Goal: Information Seeking & Learning: Learn about a topic

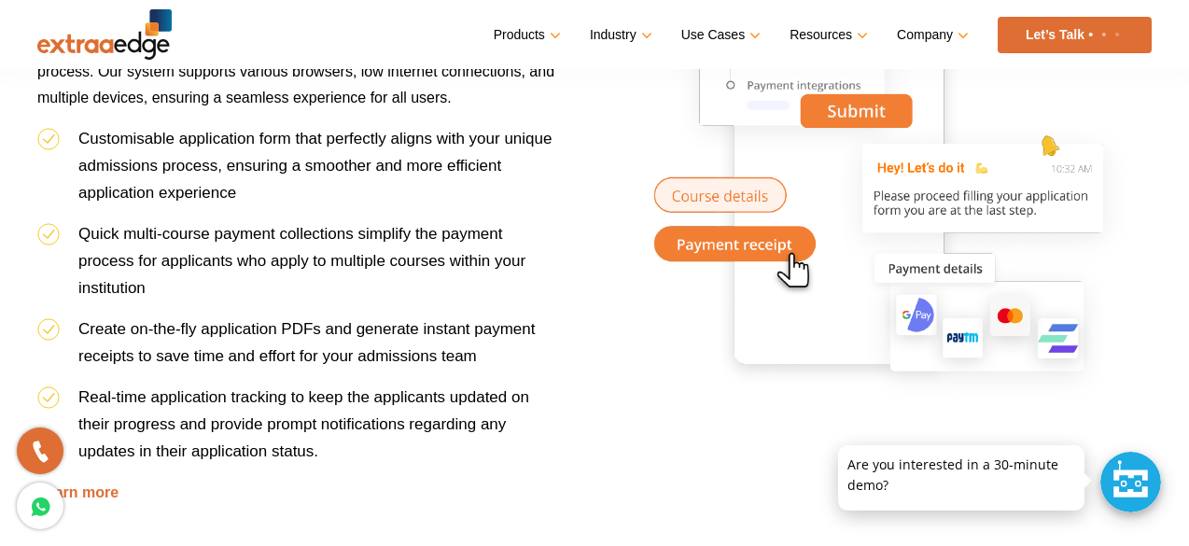
scroll to position [1250, 0]
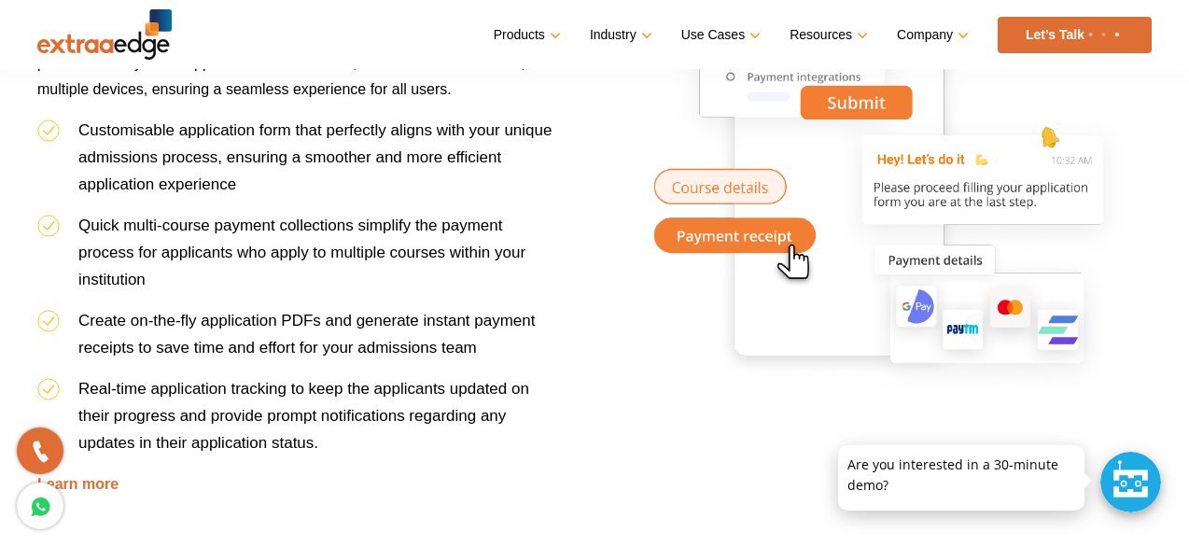
click at [467, 333] on li "Create on-the-fly application PDFs and generate instant payment receipts to sav…" at bounding box center [297, 341] width 521 height 68
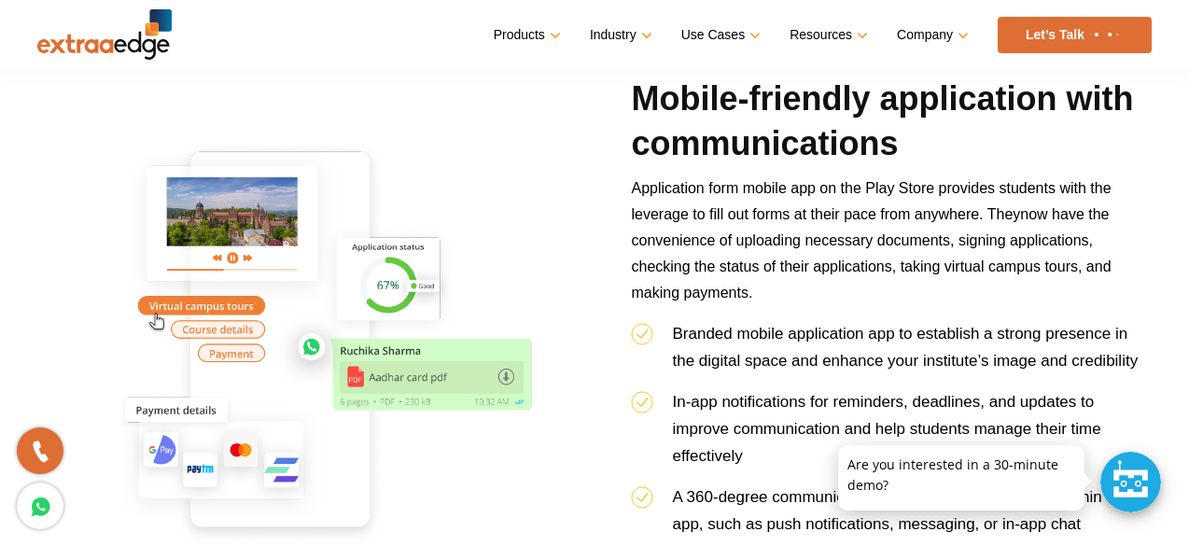
scroll to position [1792, 0]
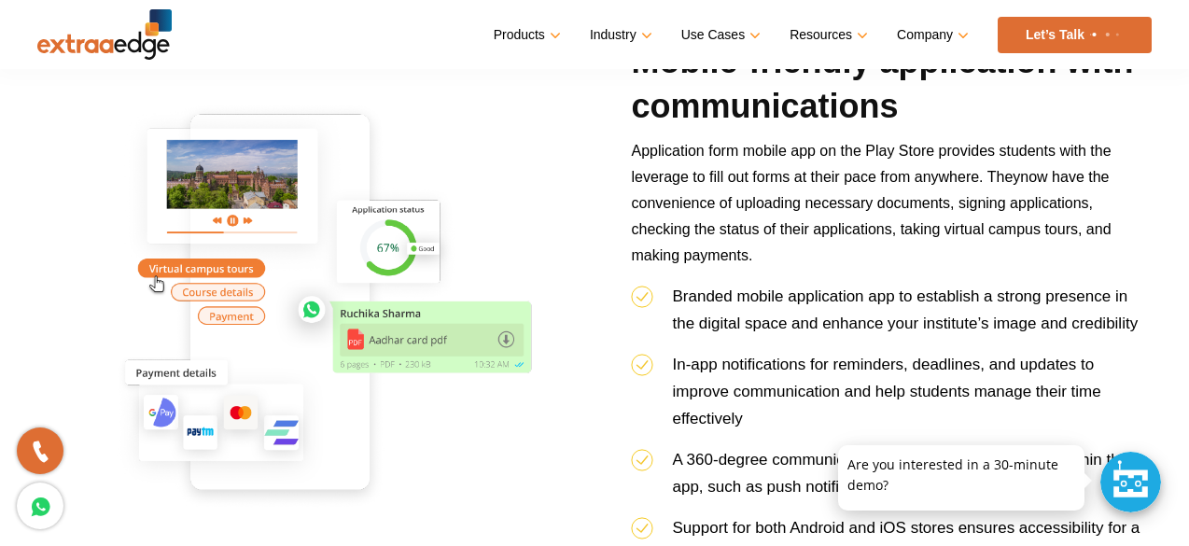
click at [996, 205] on span "now have the convenience of uploading necessary documents, signing applications…" at bounding box center [871, 216] width 480 height 94
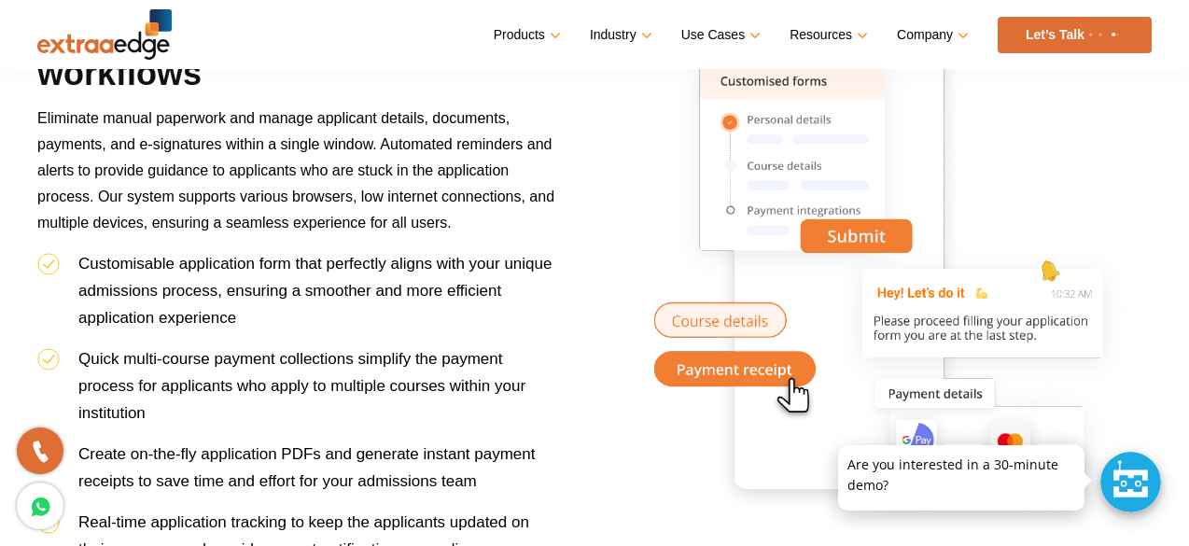
scroll to position [1120, 0]
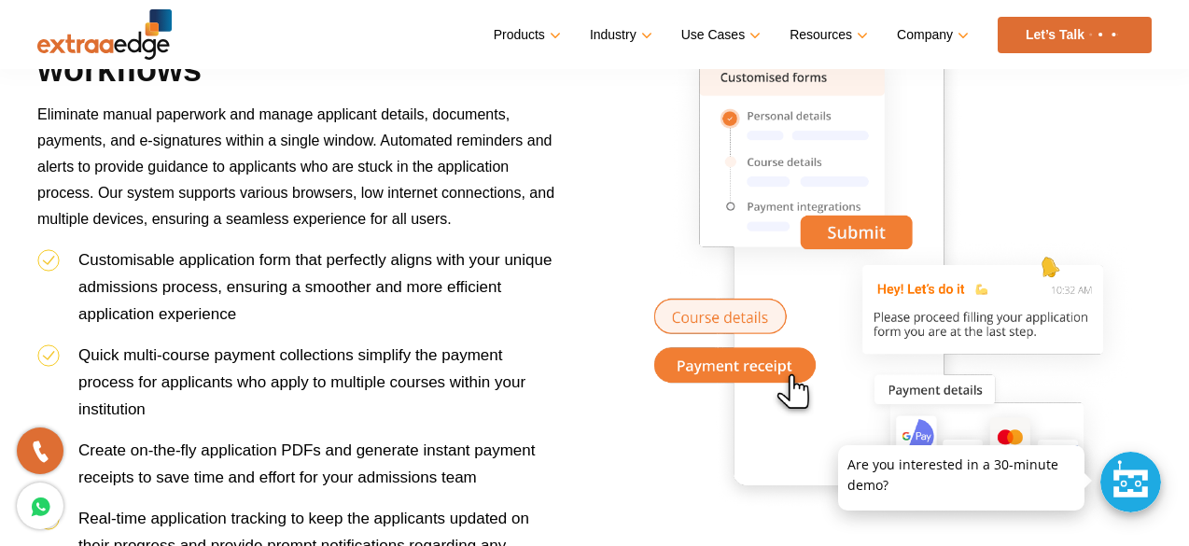
click at [594, 288] on div "Powerful automated admission workflows Eliminate manual paperwork and manage ap…" at bounding box center [594, 357] width 1142 height 708
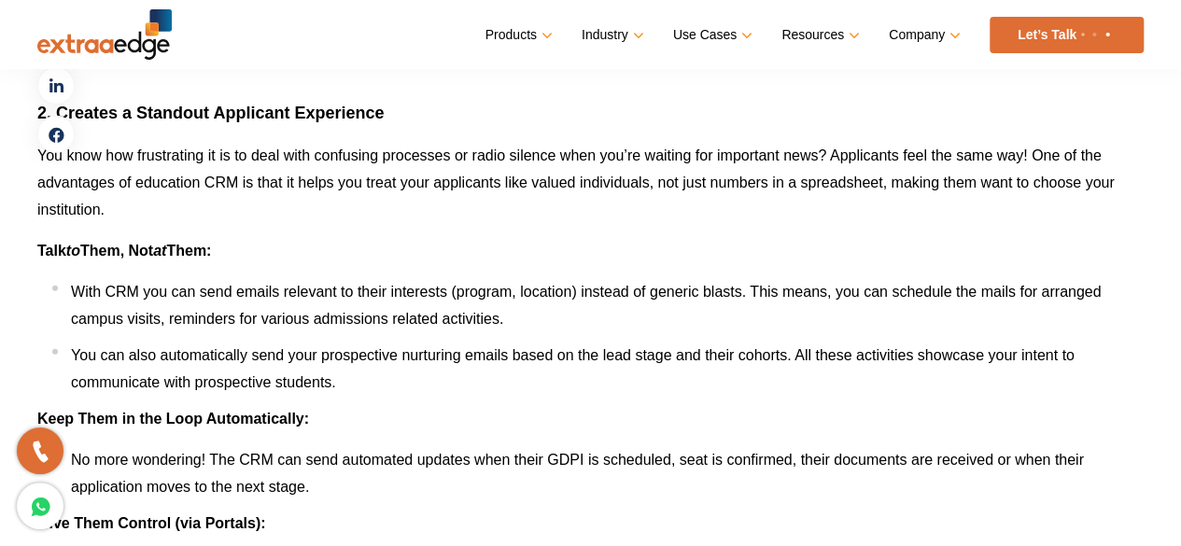
scroll to position [2501, 0]
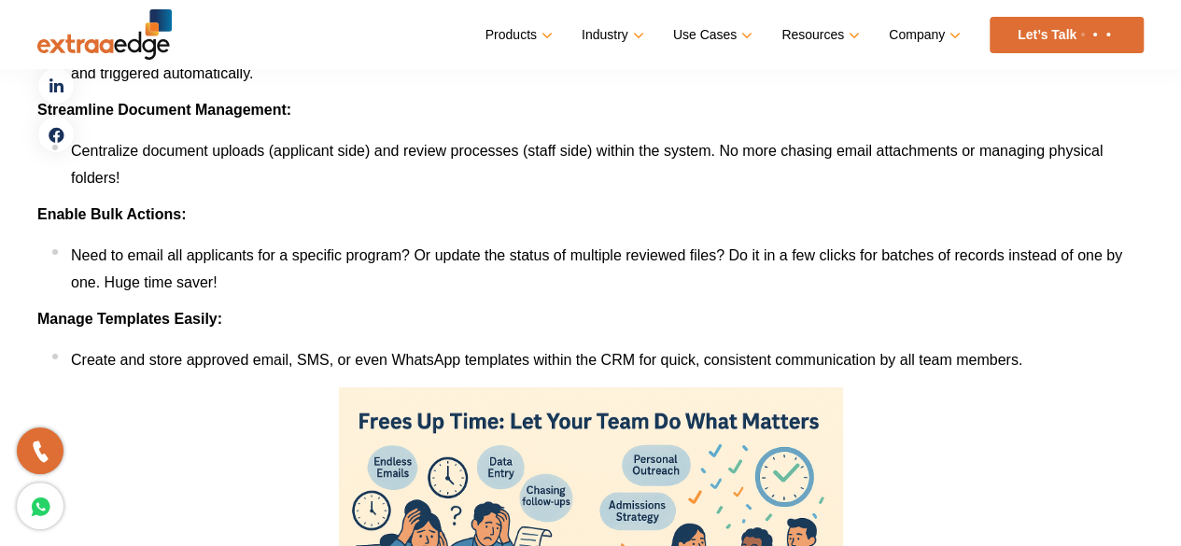
scroll to position [7046, 0]
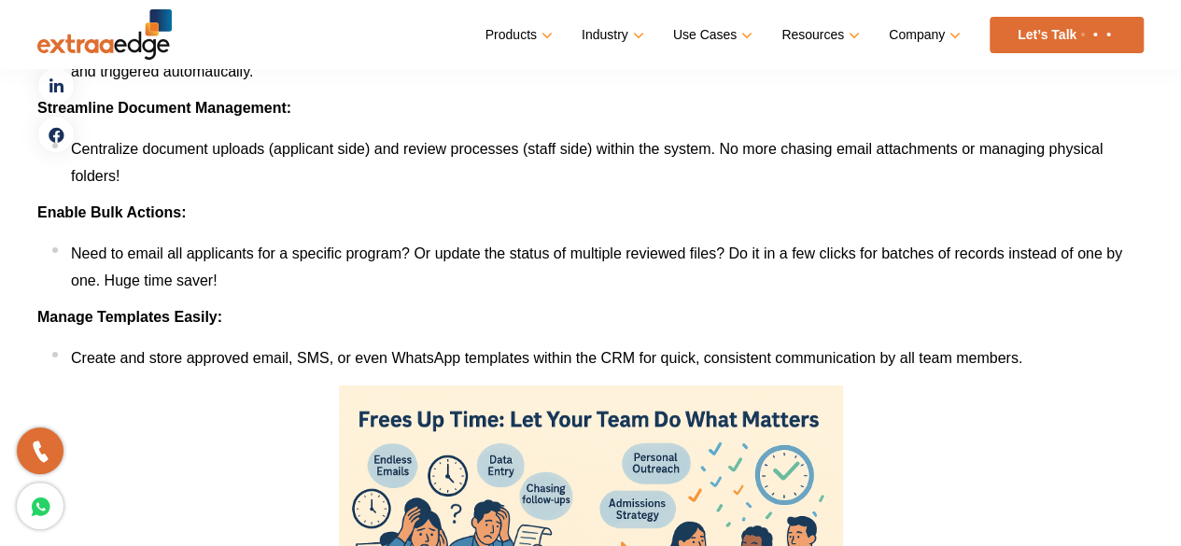
click at [758, 167] on li "Centralize document uploads (applicant side) and review processes (staff side) …" at bounding box center [597, 162] width 1091 height 54
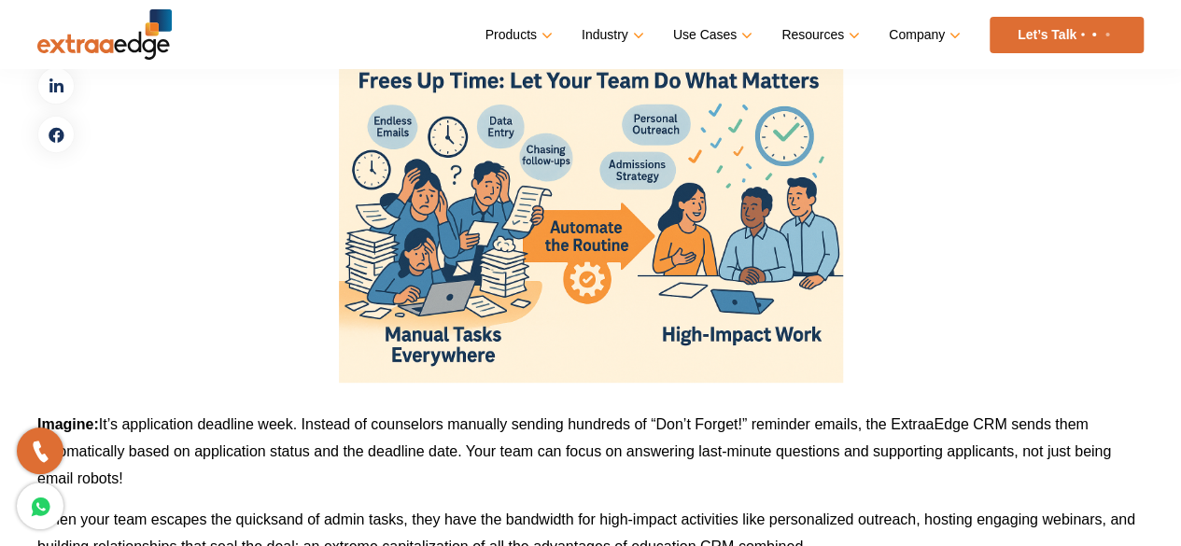
scroll to position [7382, 0]
